Goal: Transaction & Acquisition: Purchase product/service

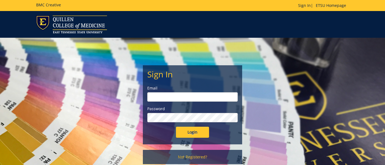
type input "cunninghamb@etsu.edu"
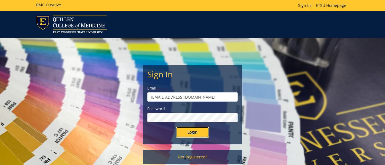
click at [194, 133] on input "Login" at bounding box center [192, 132] width 33 height 11
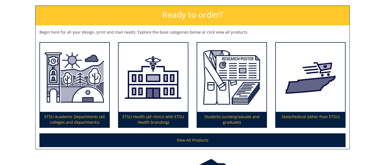
scroll to position [79, 0]
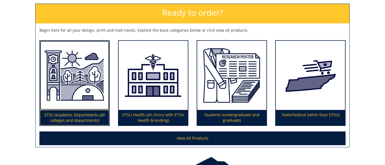
click at [75, 99] on img at bounding box center [74, 76] width 69 height 70
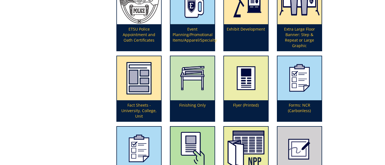
scroll to position [646, 0]
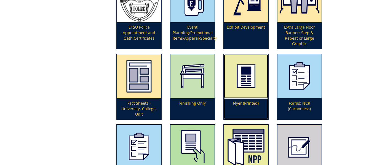
click at [249, 84] on img at bounding box center [246, 76] width 44 height 44
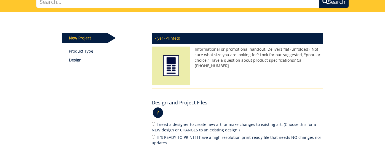
scroll to position [62, 0]
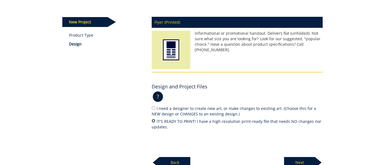
click at [153, 121] on input "IT'S READY TO PRINT! I have a high resolution print-ready file that needs NO ch…" at bounding box center [154, 121] width 4 height 4
radio input "true"
click at [304, 161] on p "Next" at bounding box center [299, 162] width 31 height 11
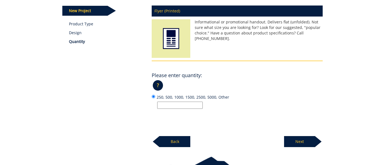
scroll to position [75, 0]
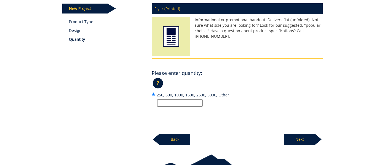
click at [165, 102] on input "250, 500, 1000, 1500, 2500, 5000, Other" at bounding box center [180, 103] width 46 height 7
type input "150"
click at [232, 121] on div "Flyer (Printed) Informational or promotional handout. Delivers flat (unfolded).…" at bounding box center [237, 72] width 179 height 145
click at [295, 139] on p "Next" at bounding box center [299, 139] width 31 height 11
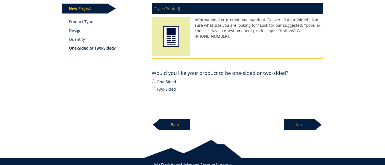
click at [157, 82] on label "One-Sided" at bounding box center [237, 82] width 171 height 6
click at [155, 82] on input "One-Sided" at bounding box center [154, 81] width 4 height 4
radio input "true"
click at [303, 126] on p "Next" at bounding box center [299, 124] width 31 height 11
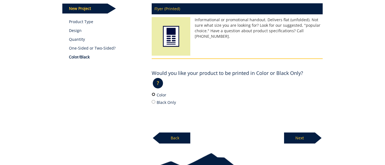
click at [154, 94] on input "Color" at bounding box center [154, 95] width 4 height 4
radio input "true"
click at [295, 136] on p "Next" at bounding box center [299, 138] width 31 height 11
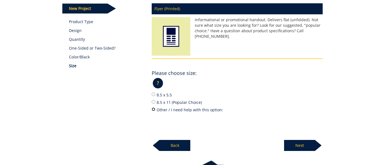
click at [154, 109] on input "Other / I need help with this option:" at bounding box center [154, 110] width 4 height 4
radio input "true"
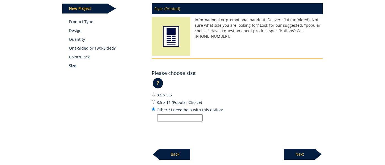
click at [163, 118] on input "Other / I need help with this option:" at bounding box center [180, 117] width 46 height 7
paste input "5.5 x 8.5"
type input "5.5 x 8.5"
click at [299, 150] on p "Next" at bounding box center [299, 154] width 31 height 11
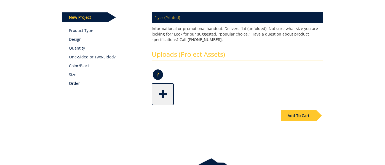
scroll to position [68, 0]
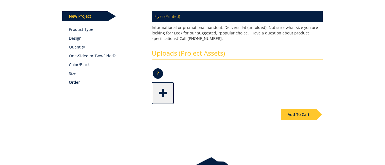
click at [161, 98] on span at bounding box center [163, 92] width 22 height 19
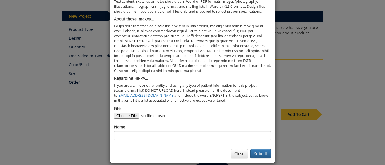
scroll to position [31, 0]
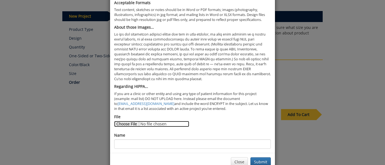
click at [129, 123] on input "File" at bounding box center [151, 124] width 75 height 6
type input "C:\fakepath\NNI student screening August 2025 (5.5 x 8.5 in).png"
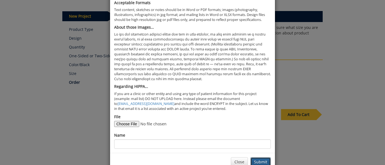
click at [261, 162] on button "Submit" at bounding box center [260, 161] width 20 height 9
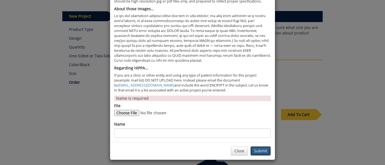
scroll to position [52, 0]
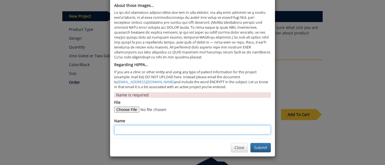
click at [155, 128] on input "Name" at bounding box center [192, 129] width 157 height 9
type input "Nursing"
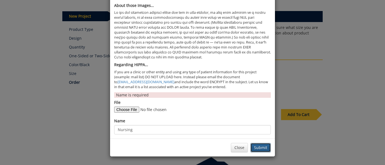
click at [264, 148] on button "Submit" at bounding box center [260, 147] width 20 height 9
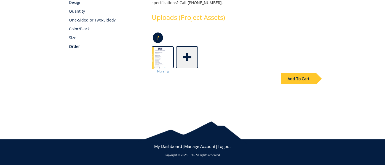
scroll to position [103, 0]
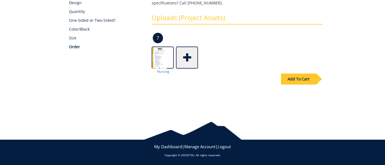
click at [306, 79] on div "Add To Cart" at bounding box center [298, 79] width 35 height 11
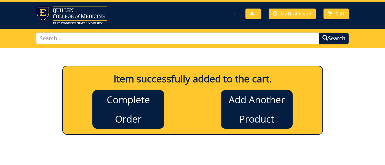
scroll to position [0, 0]
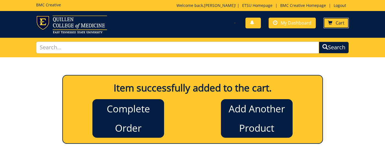
click at [332, 22] on span at bounding box center [330, 23] width 4 height 4
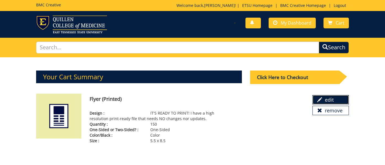
click at [326, 97] on link "edit" at bounding box center [331, 99] width 36 height 9
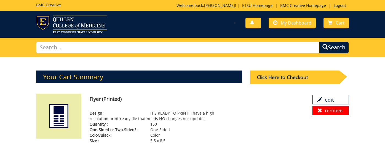
click at [338, 113] on link "remove" at bounding box center [331, 110] width 36 height 9
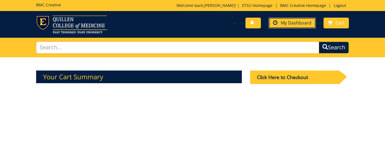
click at [290, 22] on span "My Dashboard" at bounding box center [296, 23] width 31 height 6
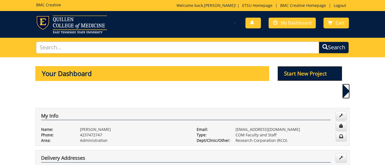
click at [302, 75] on p "Start New Project" at bounding box center [309, 73] width 65 height 15
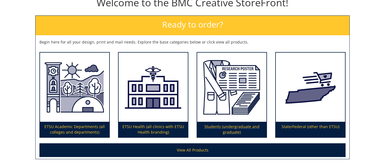
scroll to position [115, 0]
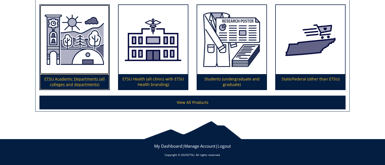
click at [75, 52] on img at bounding box center [74, 40] width 69 height 70
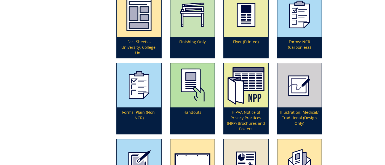
scroll to position [708, 0]
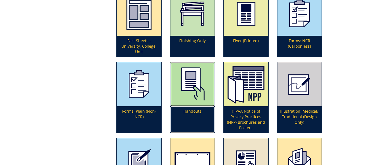
click at [186, 90] on img at bounding box center [192, 84] width 44 height 44
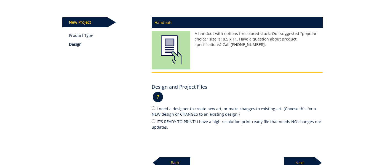
scroll to position [97, 0]
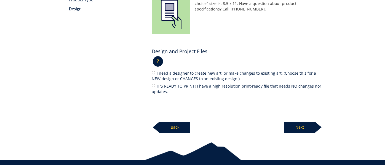
click at [155, 88] on label "IT'S READY TO PRINT! I have a high resolution print-ready file that needs NO ch…" at bounding box center [237, 89] width 171 height 12
click at [155, 87] on input "IT'S READY TO PRINT! I have a high resolution print-ready file that needs NO ch…" at bounding box center [154, 86] width 4 height 4
radio input "true"
click at [293, 127] on p "Next" at bounding box center [299, 127] width 31 height 11
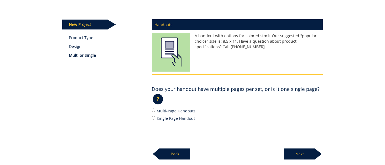
scroll to position [60, 0]
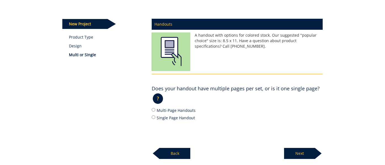
click at [174, 158] on p "Back" at bounding box center [174, 153] width 31 height 11
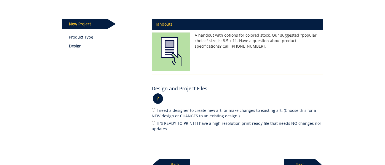
click at [176, 159] on p "Back" at bounding box center [174, 164] width 31 height 11
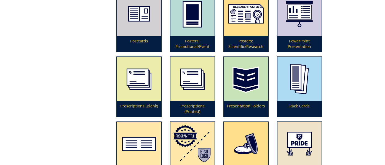
scroll to position [1292, 0]
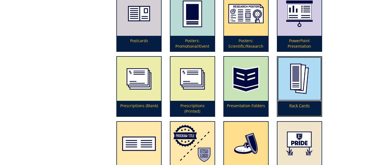
click at [298, 78] on img at bounding box center [299, 79] width 44 height 44
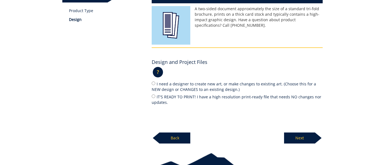
scroll to position [87, 0]
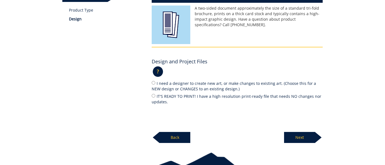
click at [182, 143] on p "Back" at bounding box center [174, 137] width 31 height 11
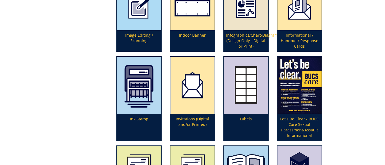
scroll to position [669, 0]
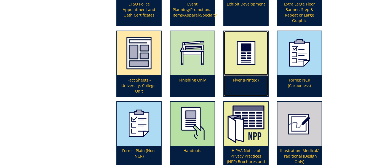
click at [244, 65] on img at bounding box center [246, 53] width 44 height 44
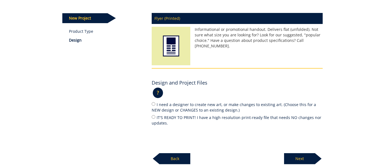
scroll to position [73, 0]
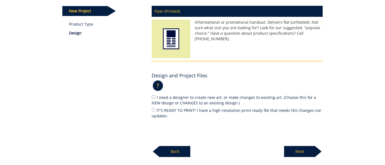
click at [150, 110] on div "Flyer (Printed) Informational or promotional handout. Delivers flat (unfolded).…" at bounding box center [237, 79] width 179 height 155
click at [153, 109] on input "IT'S READY TO PRINT! I have a high resolution print-ready file that needs NO ch…" at bounding box center [154, 110] width 4 height 4
radio input "true"
click at [307, 150] on p "Next" at bounding box center [299, 151] width 31 height 11
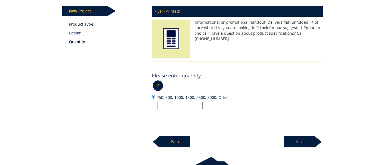
click at [185, 105] on input "250, 500, 1000, 1500, 2500, 5000, Other" at bounding box center [180, 105] width 46 height 7
type input "150"
click at [245, 123] on div "Flyer (Printed) Informational or promotional handout. Delivers flat (unfolded).…" at bounding box center [237, 74] width 179 height 145
click at [304, 138] on p "Next" at bounding box center [299, 142] width 31 height 11
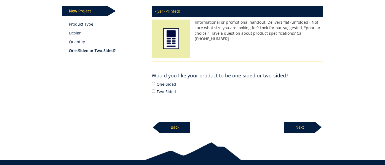
click at [159, 82] on label "One-Sided" at bounding box center [237, 84] width 171 height 6
click at [155, 82] on input "One-Sided" at bounding box center [154, 84] width 4 height 4
radio input "true"
click at [301, 129] on p "Next" at bounding box center [299, 127] width 31 height 11
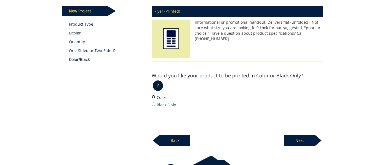
click at [154, 96] on input "Color" at bounding box center [154, 97] width 4 height 4
radio input "true"
click at [303, 140] on p "Next" at bounding box center [299, 140] width 31 height 11
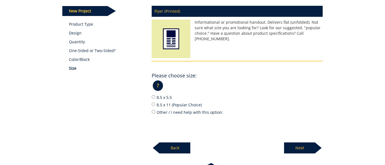
click at [151, 111] on div "Flyer (Printed) Informational or promotional handout. Delivers flat (unfolded).…" at bounding box center [237, 77] width 179 height 151
click at [153, 111] on input "Other / I need help with this option:" at bounding box center [154, 112] width 4 height 4
radio input "true"
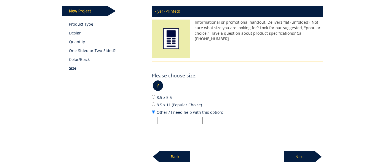
click at [163, 121] on input "Other / I need help with this option:" at bounding box center [180, 120] width 46 height 7
paste input "5.5 x 8.5"
type input "5.5 x 8.5"
click at [298, 154] on p "Next" at bounding box center [299, 156] width 31 height 11
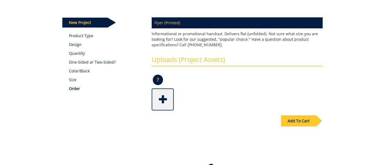
scroll to position [64, 0]
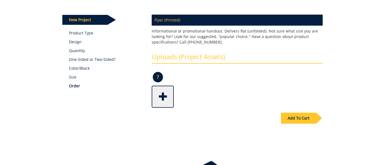
click at [163, 95] on span at bounding box center [163, 96] width 22 height 19
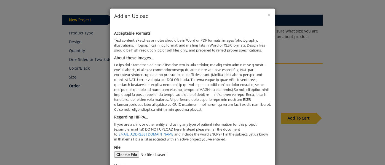
scroll to position [45, 0]
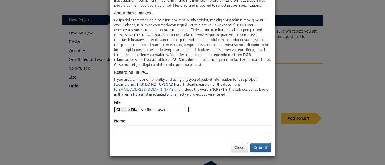
click at [134, 109] on input "File" at bounding box center [151, 110] width 75 height 6
type input "C:\fakepath\NNI student screening August 2025 (5.5 x 8.5 in).png"
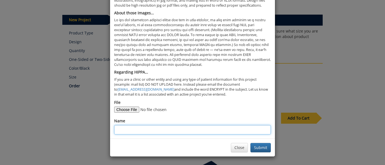
click at [190, 131] on input "Name" at bounding box center [192, 129] width 157 height 9
type input "Nursing Handout"
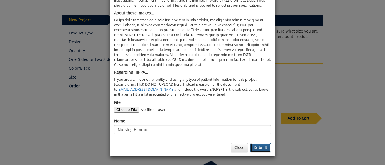
click at [265, 149] on button "Submit" at bounding box center [260, 147] width 20 height 9
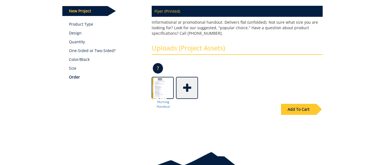
click at [307, 112] on div "Add To Cart" at bounding box center [298, 109] width 35 height 11
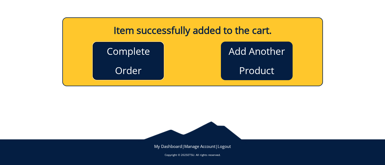
click at [140, 65] on link "Complete Order" at bounding box center [128, 61] width 72 height 39
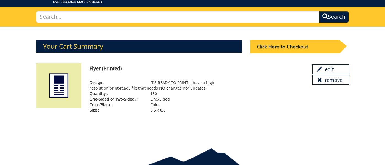
scroll to position [58, 0]
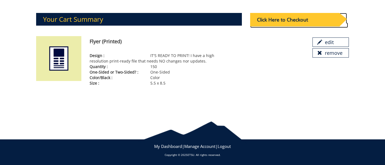
click at [293, 20] on div "Click Here to Checkout" at bounding box center [294, 20] width 89 height 14
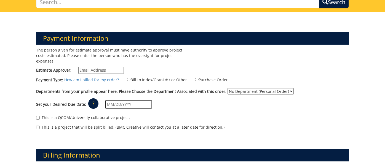
scroll to position [46, 0]
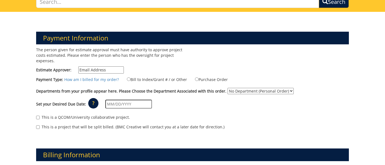
click at [105, 73] on input "Estimate Approver:" at bounding box center [101, 69] width 46 height 7
type input "[EMAIL_ADDRESS][DOMAIN_NAME]"
type input "PO Box 70439"
type input "[GEOGRAPHIC_DATA]"
type input "37614"
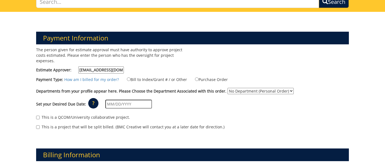
click at [128, 79] on label "Bill to Index/Grant # / or Other" at bounding box center [153, 79] width 67 height 6
click at [128, 79] on input "Bill to Index/Grant # / or Other" at bounding box center [129, 80] width 4 height 4
radio input "true"
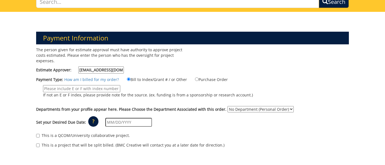
click at [92, 90] on input "If not an E or F index, please provide note for the source. (ex. funding is fro…" at bounding box center [81, 88] width 77 height 7
type input "80-29000-295000-125-75450-300-999-999-999"
click at [199, 133] on div "This is a QCOM/University collaborative project." at bounding box center [192, 137] width 313 height 8
click at [239, 107] on select "No Department (Personal Order) Research Corporation (RCO)" at bounding box center [261, 109] width 66 height 6
click at [241, 108] on select "No Department (Personal Order) Research Corporation (RCO)" at bounding box center [261, 109] width 66 height 6
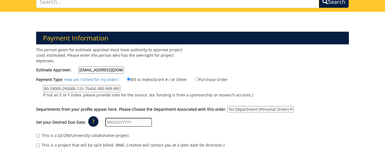
select select "279"
click at [228, 106] on select "No Department (Personal Order) Research Corporation (RCO)" at bounding box center [261, 109] width 66 height 6
click at [113, 122] on input "text" at bounding box center [128, 122] width 47 height 9
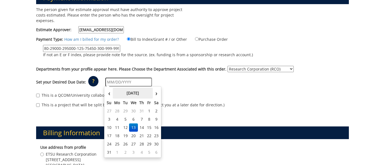
scroll to position [88, 0]
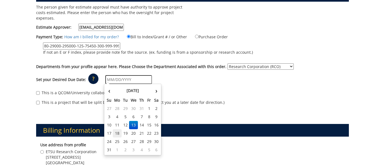
click at [118, 133] on td "18" at bounding box center [117, 133] width 9 height 8
type input "[DATE]"
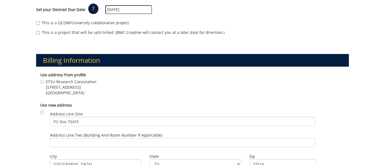
scroll to position [159, 0]
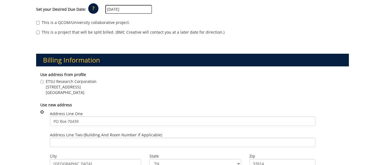
click at [41, 112] on input "radio" at bounding box center [42, 112] width 4 height 4
radio input "true"
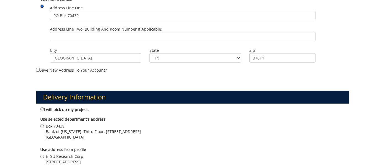
scroll to position [274, 0]
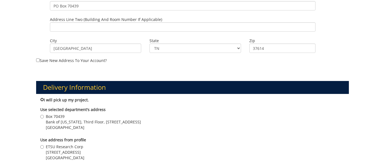
click at [42, 100] on input "I will pick up my project." at bounding box center [42, 100] width 4 height 4
radio input "true"
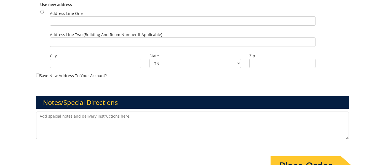
scroll to position [440, 0]
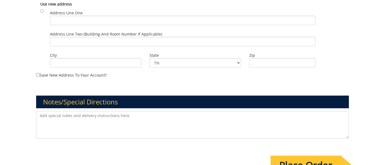
click at [110, 123] on textarea at bounding box center [192, 125] width 313 height 28
click at [136, 126] on textarea "To enrich screen reader interactions, please activate Accessibility in Grammarl…" at bounding box center [192, 125] width 313 height 28
paste textarea "I'd like to have them on a slightly heavier stock than just printer paper so th…"
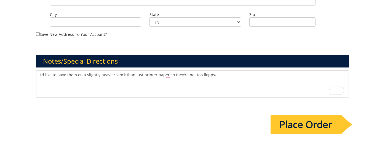
scroll to position [494, 0]
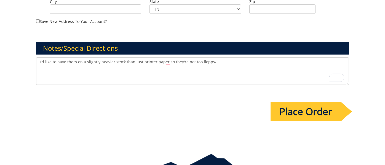
type textarea "I'd like to have them on a slightly heavier stock than just printer paper so th…"
click at [293, 116] on input "Place Order" at bounding box center [306, 111] width 70 height 19
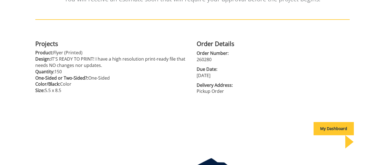
scroll to position [134, 0]
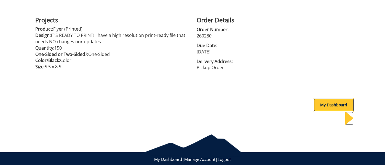
click at [318, 105] on div "My Dashboard" at bounding box center [334, 104] width 40 height 13
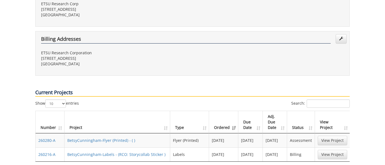
scroll to position [247, 0]
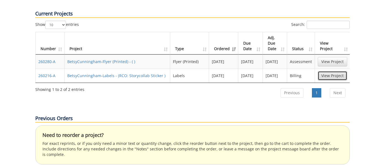
click at [324, 71] on link "View Project" at bounding box center [333, 75] width 30 height 9
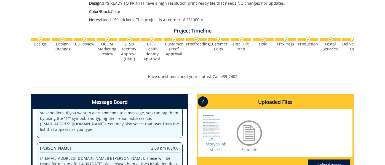
scroll to position [0, 217]
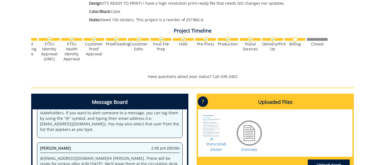
click at [293, 42] on img at bounding box center [295, 39] width 5 height 5
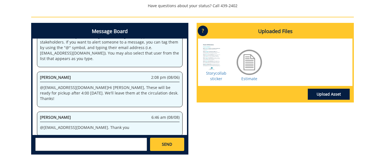
scroll to position [216, 0]
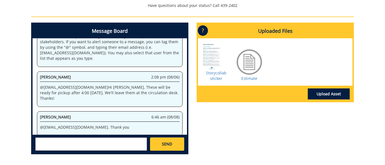
click at [252, 63] on div at bounding box center [250, 62] width 28 height 28
click at [250, 78] on link "Estimate" at bounding box center [249, 78] width 16 height 5
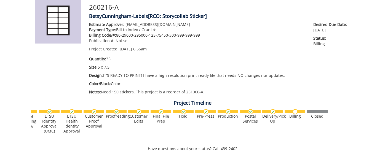
scroll to position [0, 0]
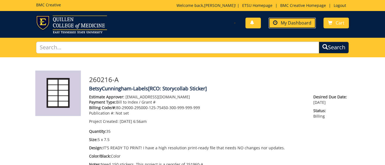
click at [297, 23] on span "My Dashboard" at bounding box center [296, 23] width 31 height 6
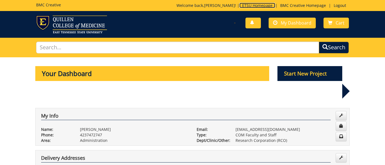
click at [258, 4] on link "ETSU Homepage" at bounding box center [257, 5] width 36 height 5
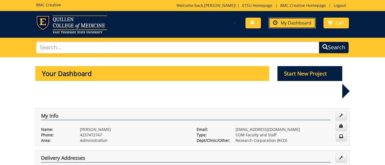
click at [286, 23] on span "My Dashboard" at bounding box center [296, 23] width 31 height 6
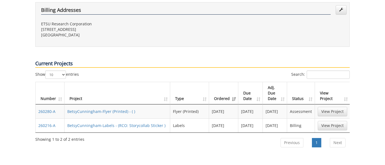
scroll to position [228, 0]
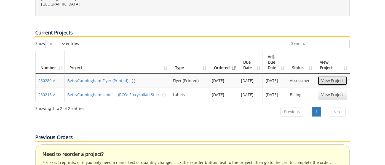
click at [329, 76] on link "View Project" at bounding box center [333, 80] width 30 height 9
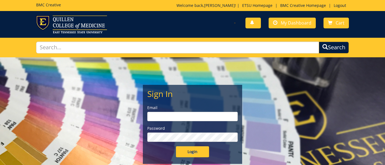
type input "[EMAIL_ADDRESS][DOMAIN_NAME]"
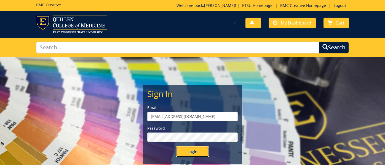
click at [193, 151] on input "Login" at bounding box center [192, 151] width 33 height 11
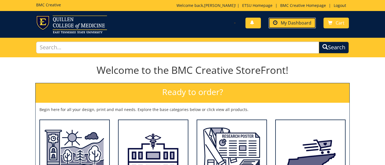
click at [298, 22] on span "My Dashboard" at bounding box center [296, 23] width 31 height 6
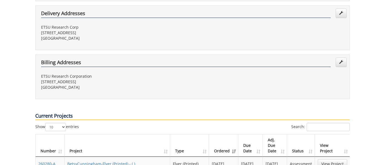
scroll to position [189, 0]
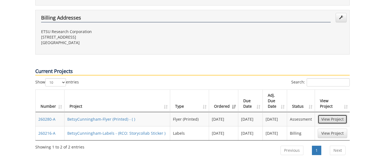
click at [332, 115] on link "View Project" at bounding box center [333, 119] width 30 height 9
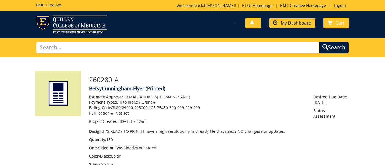
click at [289, 25] on span "My Dashboard" at bounding box center [296, 23] width 31 height 6
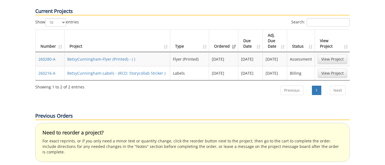
scroll to position [245, 0]
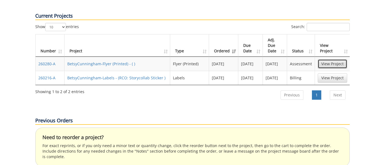
click at [332, 59] on link "View Project" at bounding box center [333, 63] width 30 height 9
